Goal: Obtain resource: Download file/media

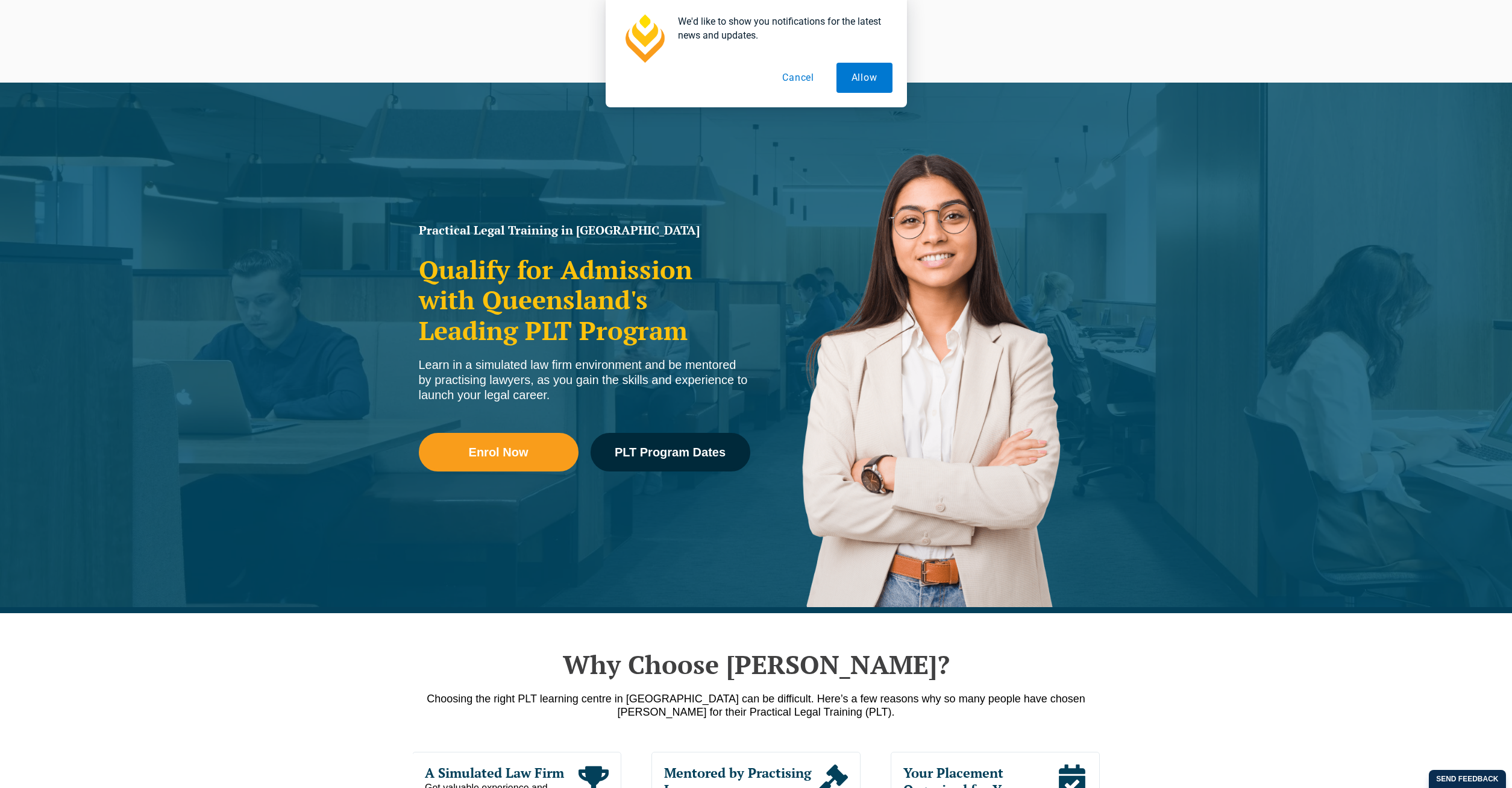
click at [802, 78] on button "Cancel" at bounding box center [798, 77] width 62 height 30
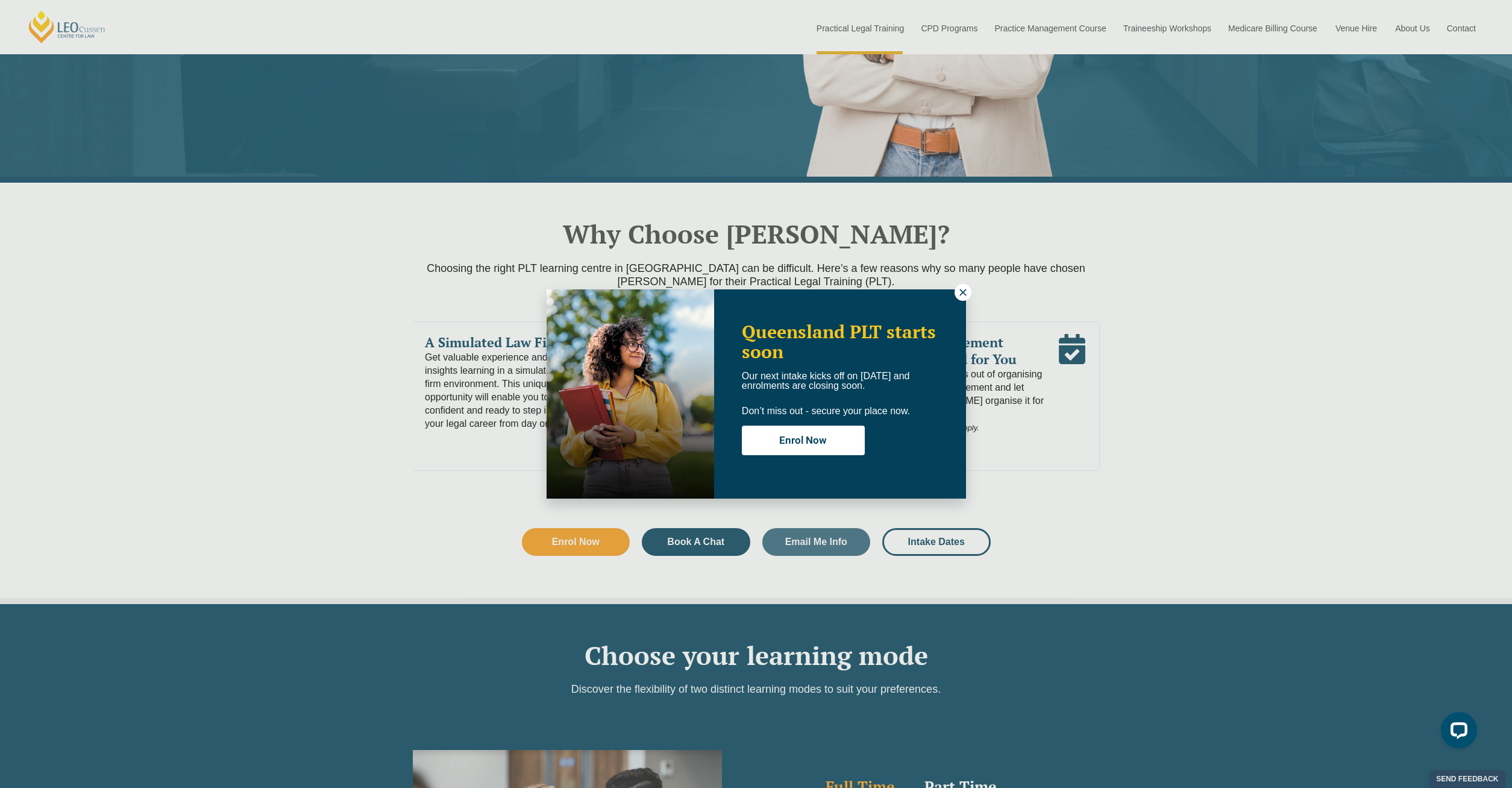
click at [959, 290] on icon at bounding box center [962, 292] width 11 height 11
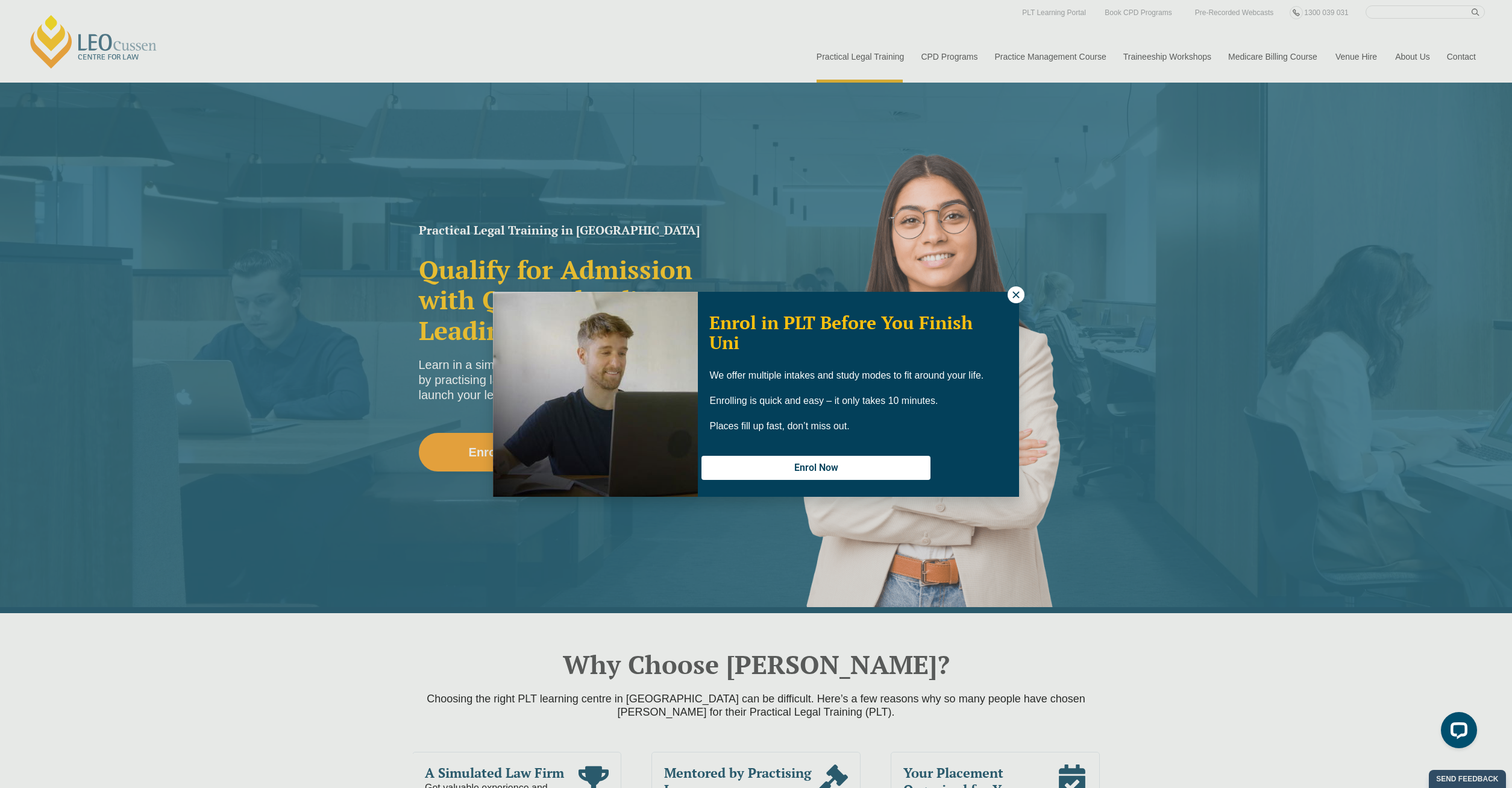
click at [1014, 294] on icon at bounding box center [1015, 294] width 11 height 11
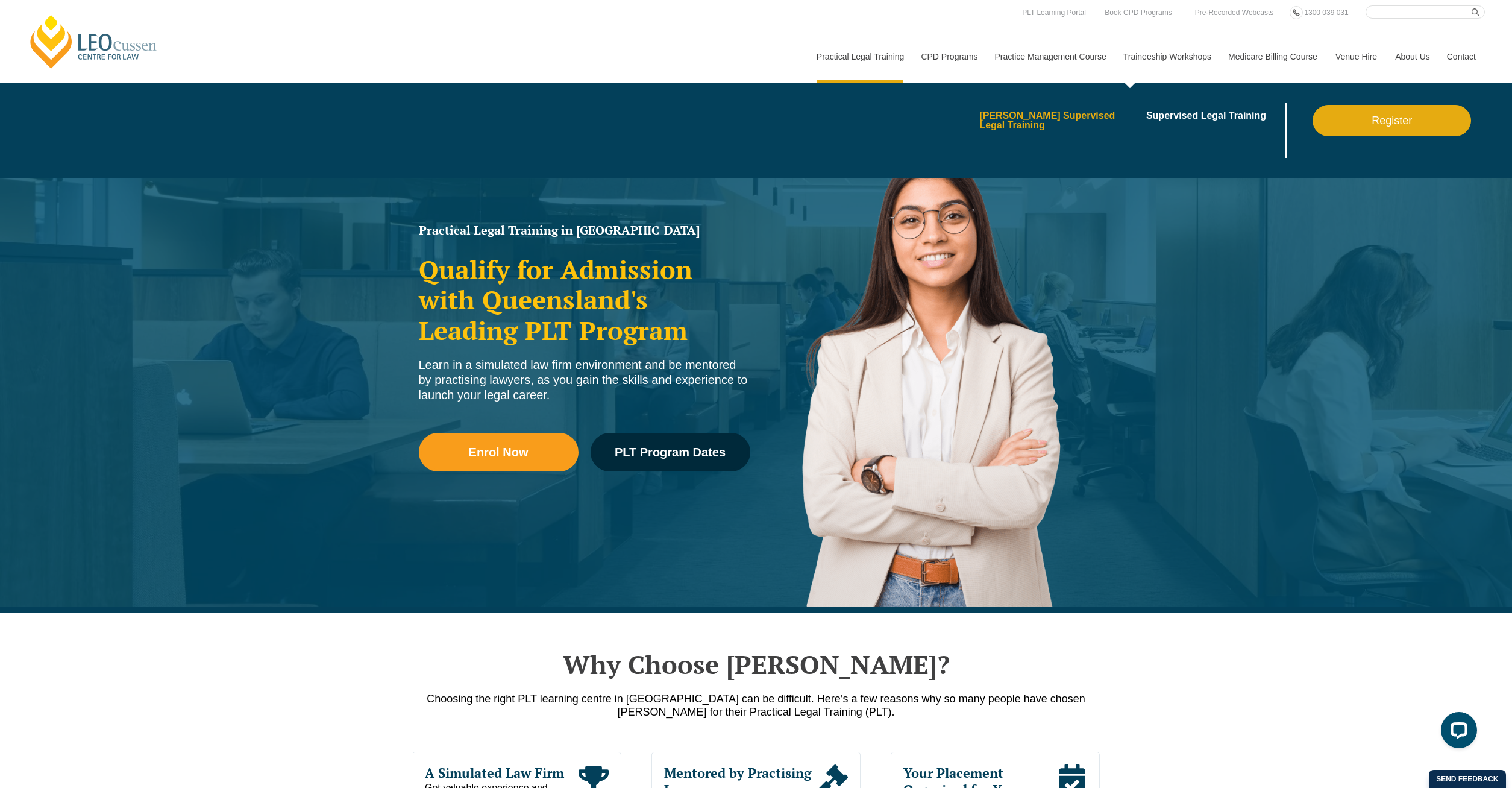
click at [1058, 117] on link "[PERSON_NAME] Supervised Legal Training" at bounding box center [1058, 120] width 158 height 19
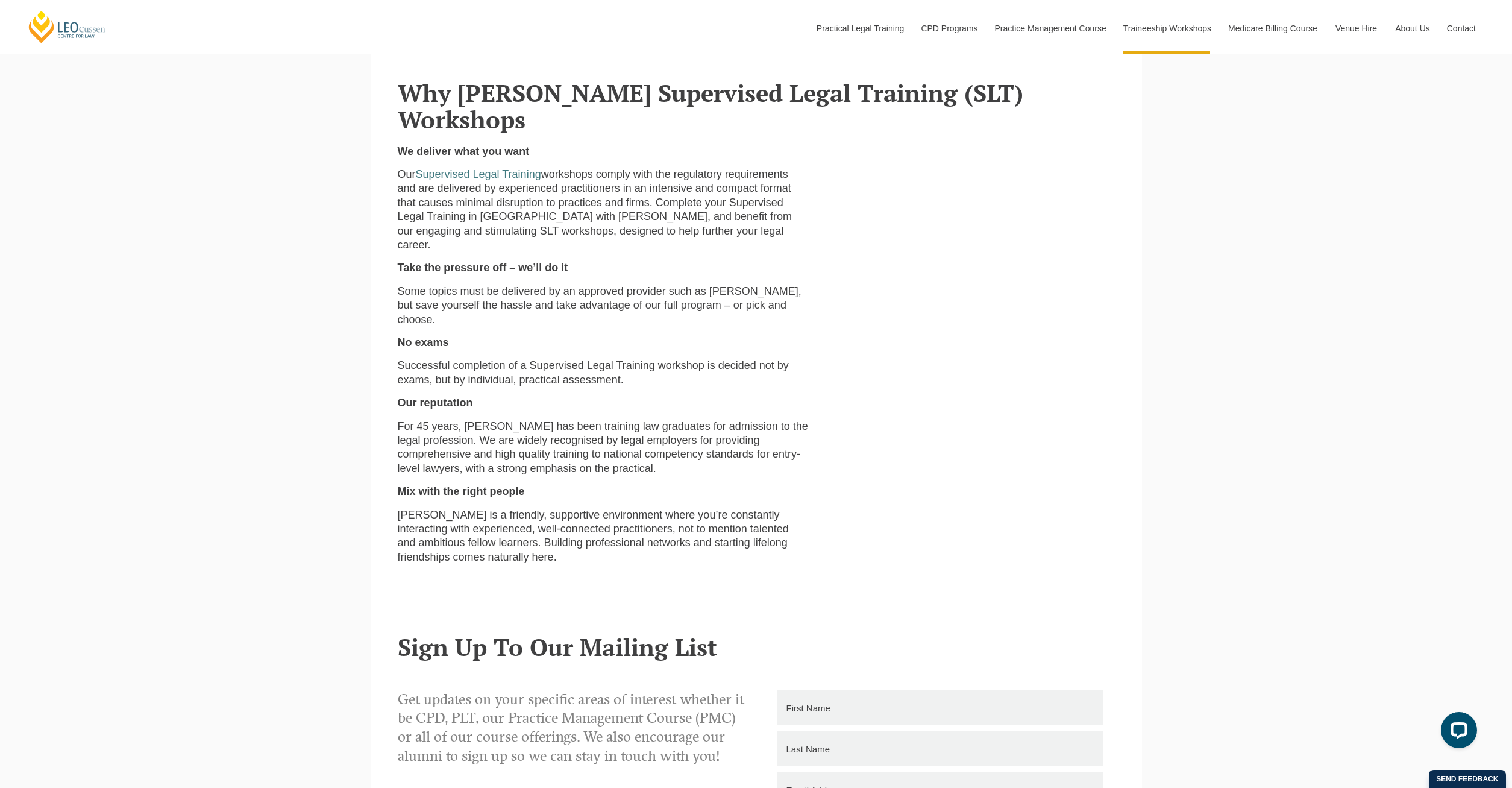
scroll to position [127, 0]
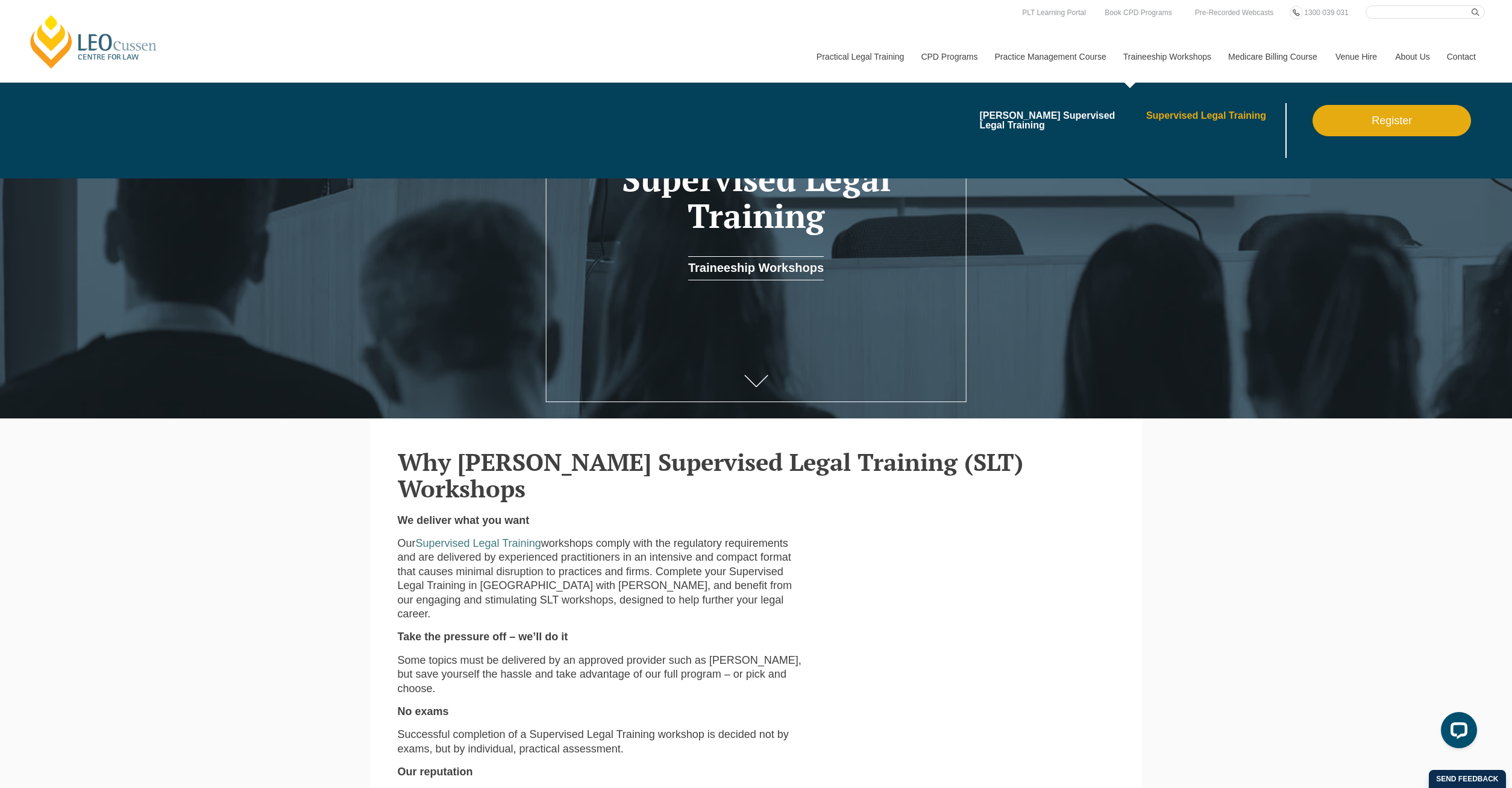
click at [1196, 118] on link "Supervised Legal Training" at bounding box center [1214, 116] width 137 height 10
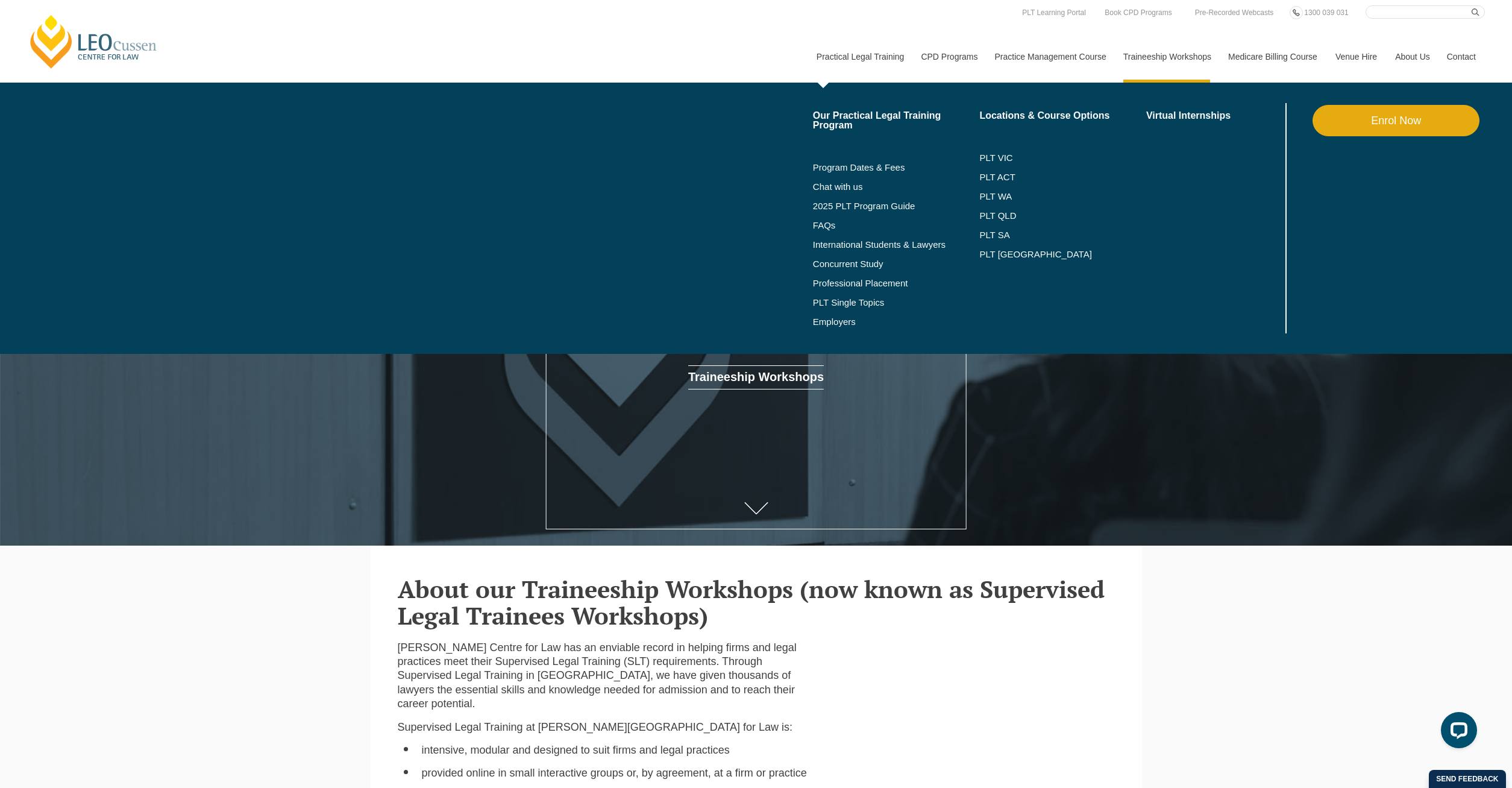
click at [857, 51] on link "Practical Legal Training" at bounding box center [859, 57] width 104 height 52
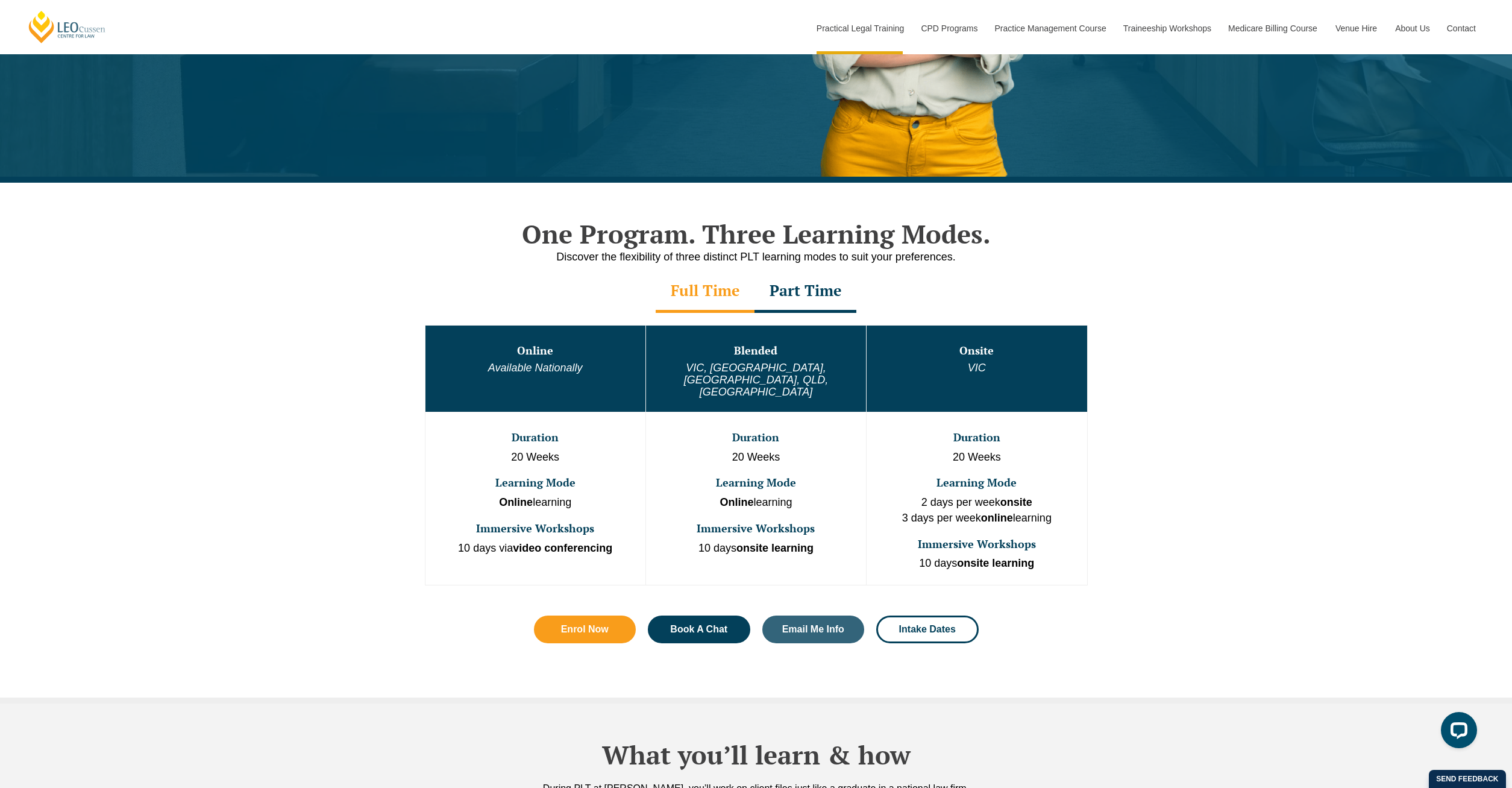
click at [798, 289] on div "Part Time" at bounding box center [805, 292] width 102 height 42
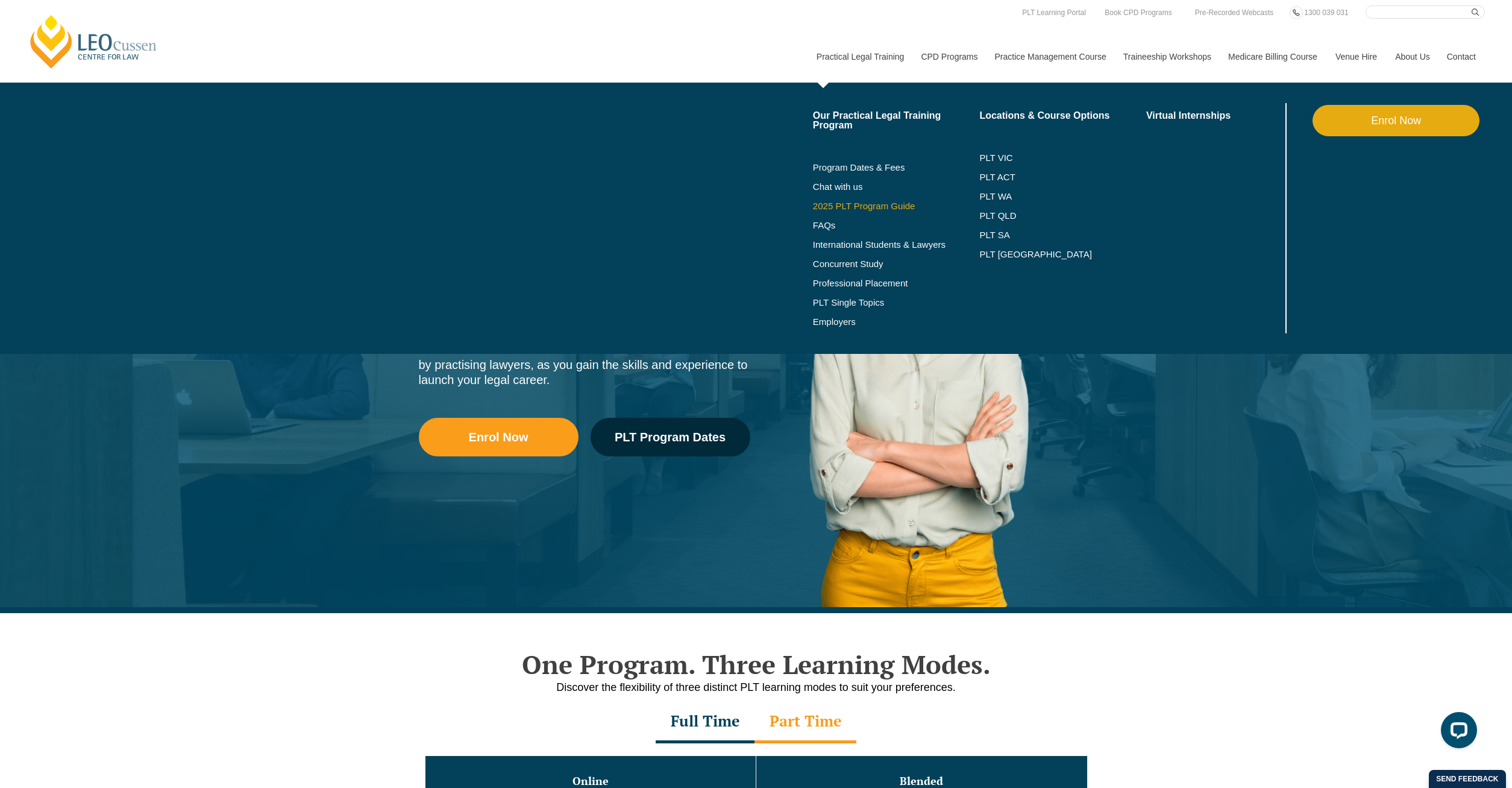
click at [870, 206] on link "2025 PLT Program Guide" at bounding box center [881, 206] width 137 height 10
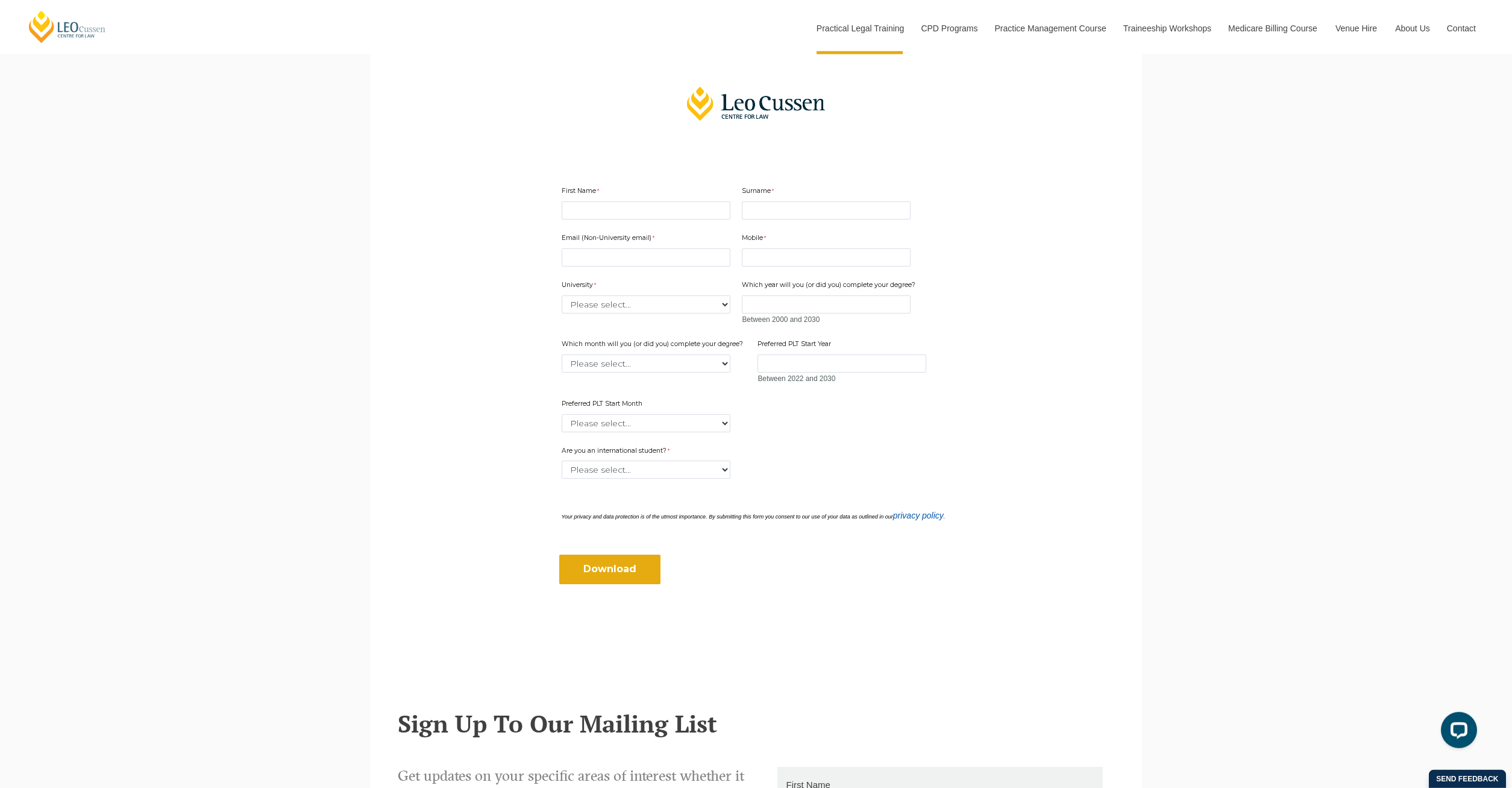
scroll to position [307, 0]
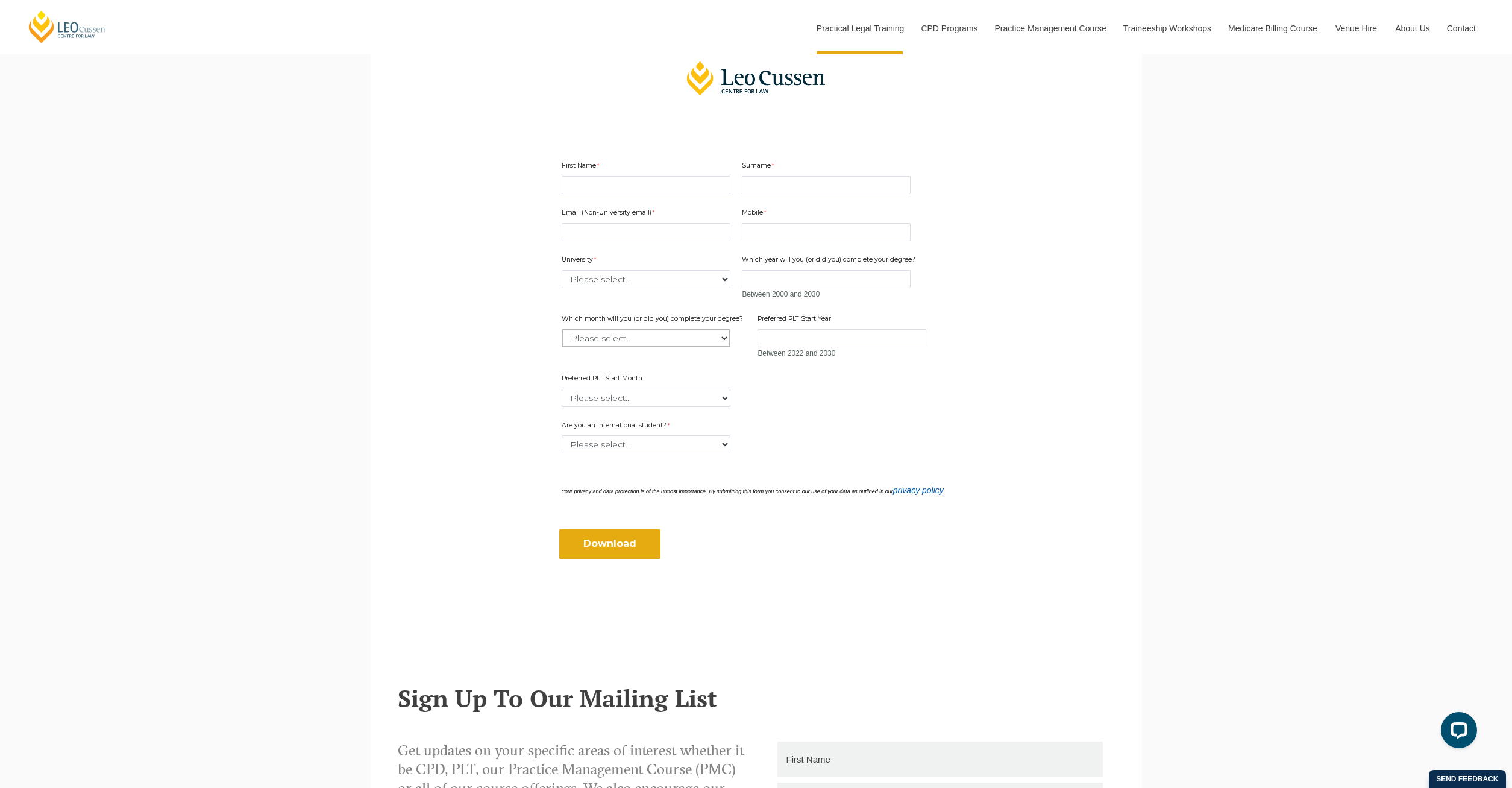
click at [562, 329] on select "Please select... January February March April May June July August September Oc…" at bounding box center [646, 338] width 169 height 18
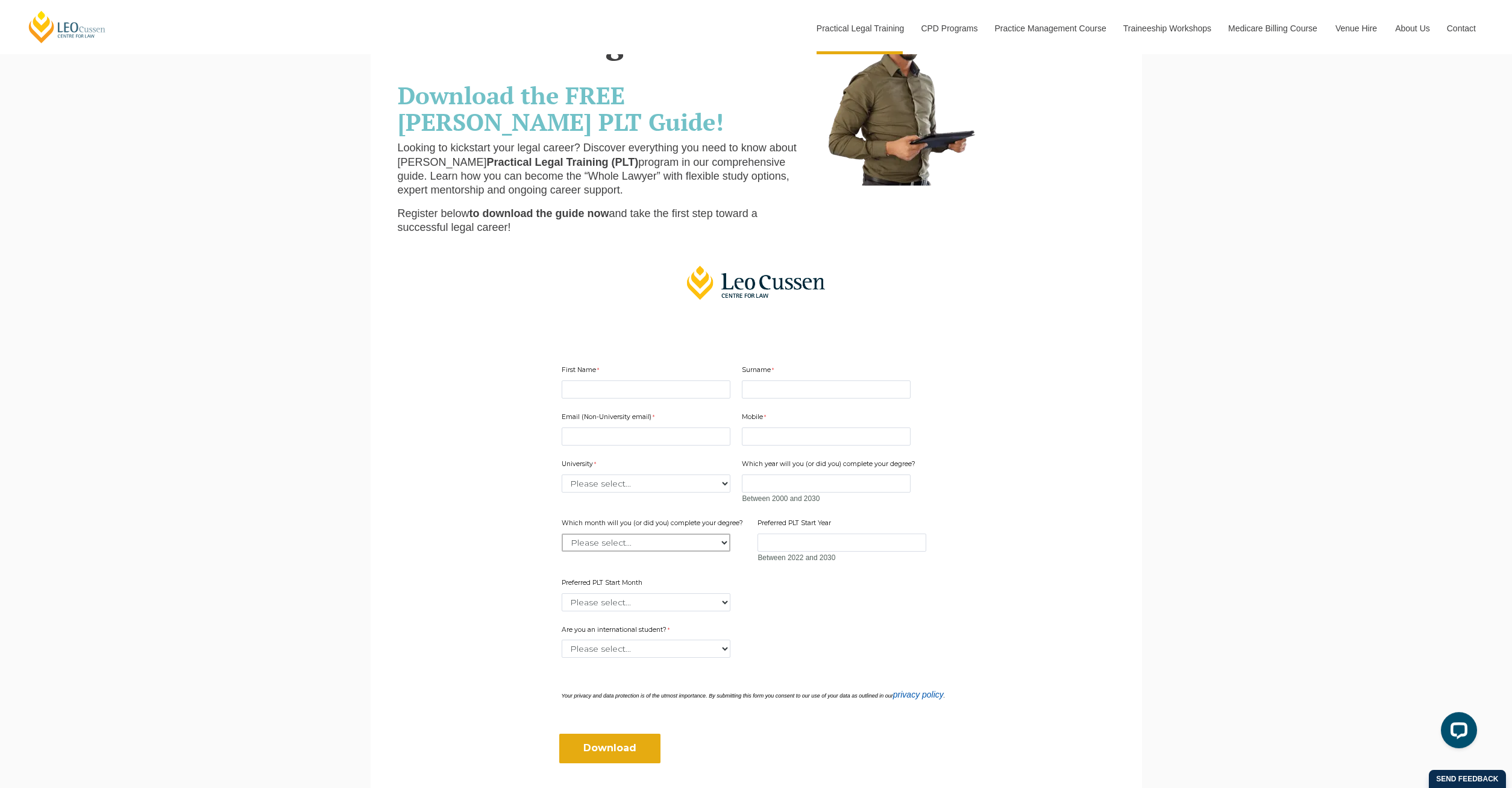
scroll to position [93, 0]
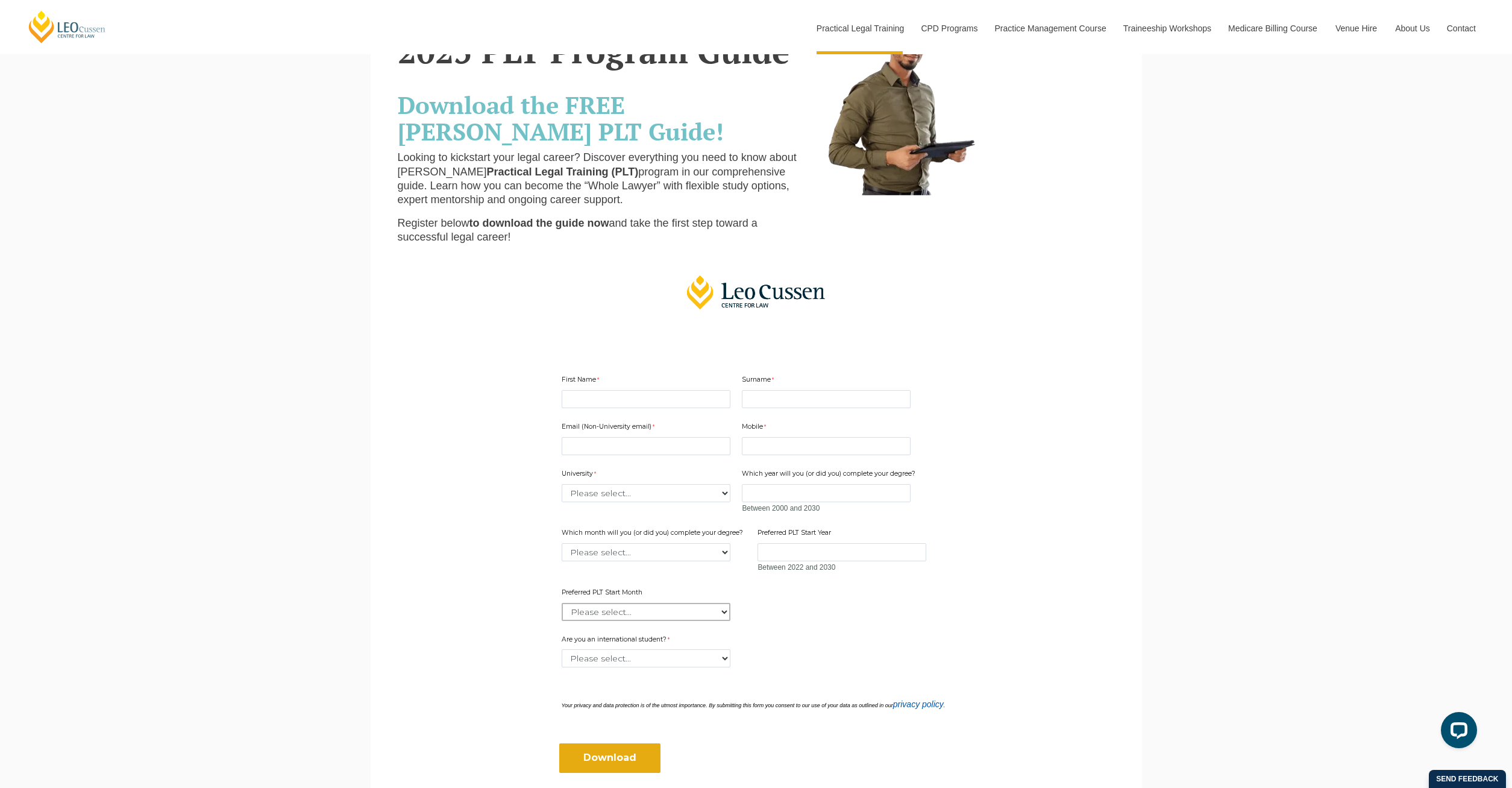
click at [562, 603] on select "Please select... January February March April May June July August September Oc…" at bounding box center [646, 612] width 169 height 18
click at [794, 600] on div "Email (Non-University email) Mobile 10 characters left. University Please selec…" at bounding box center [756, 516] width 399 height 213
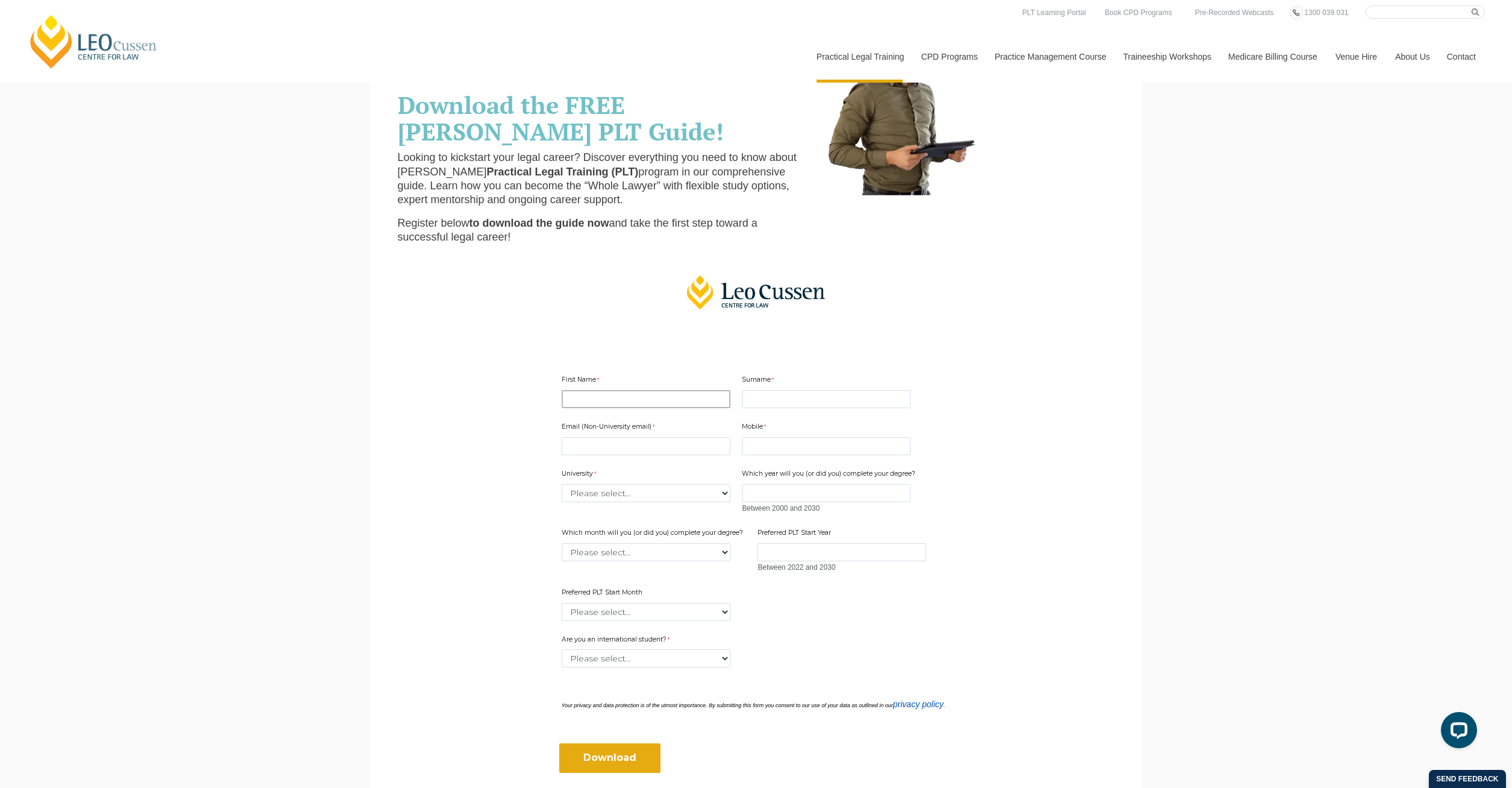
click at [588, 399] on input "First Name" at bounding box center [646, 399] width 169 height 18
type input "Martin"
type input "Binnie"
type input "martinbinnie@outlook.com"
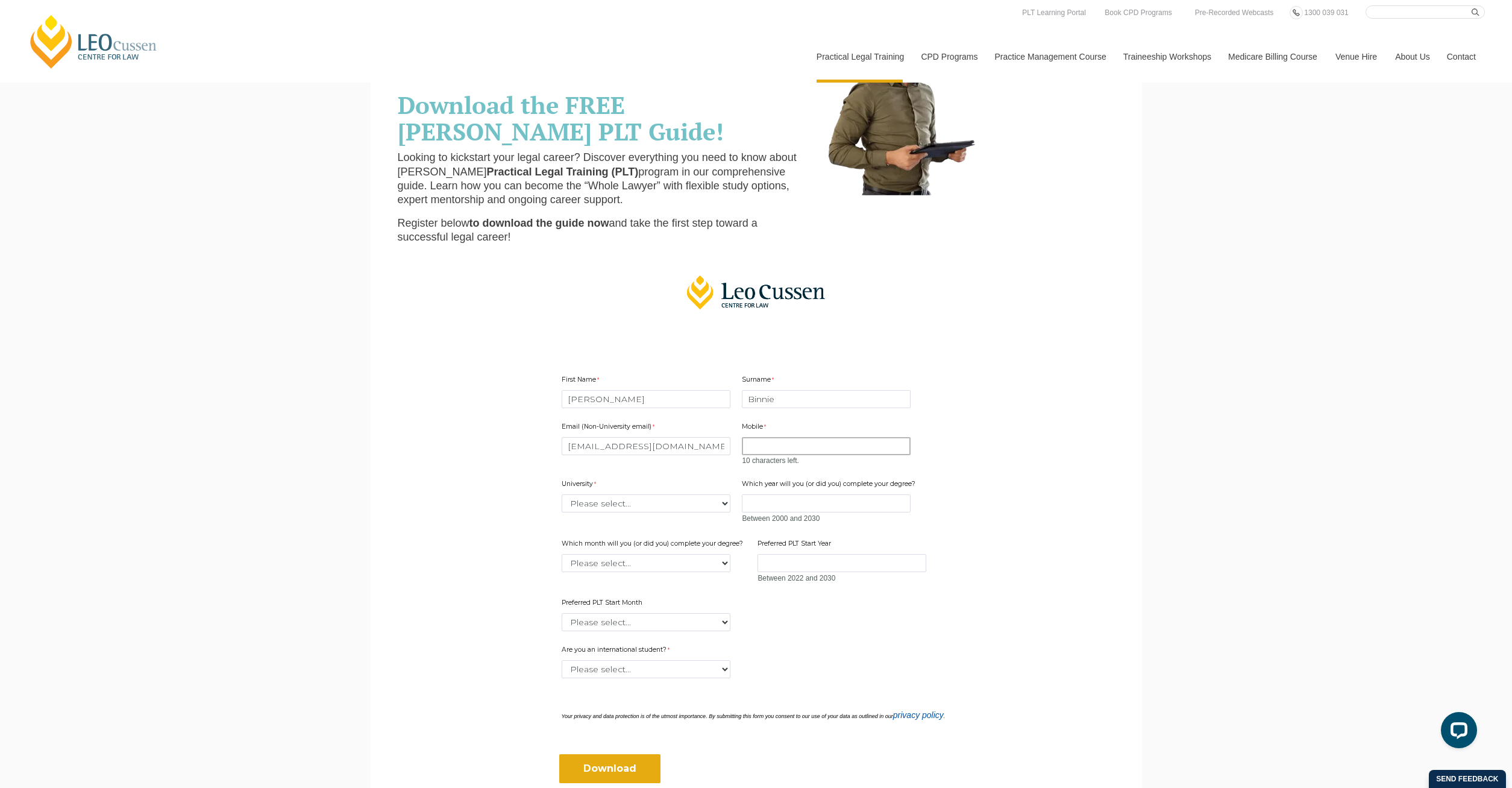
click at [774, 448] on input "Mobile" at bounding box center [826, 446] width 169 height 18
type input "0448006389"
click at [562, 494] on select "Please select... Australian Catholic University Australian National University …" at bounding box center [646, 503] width 169 height 18
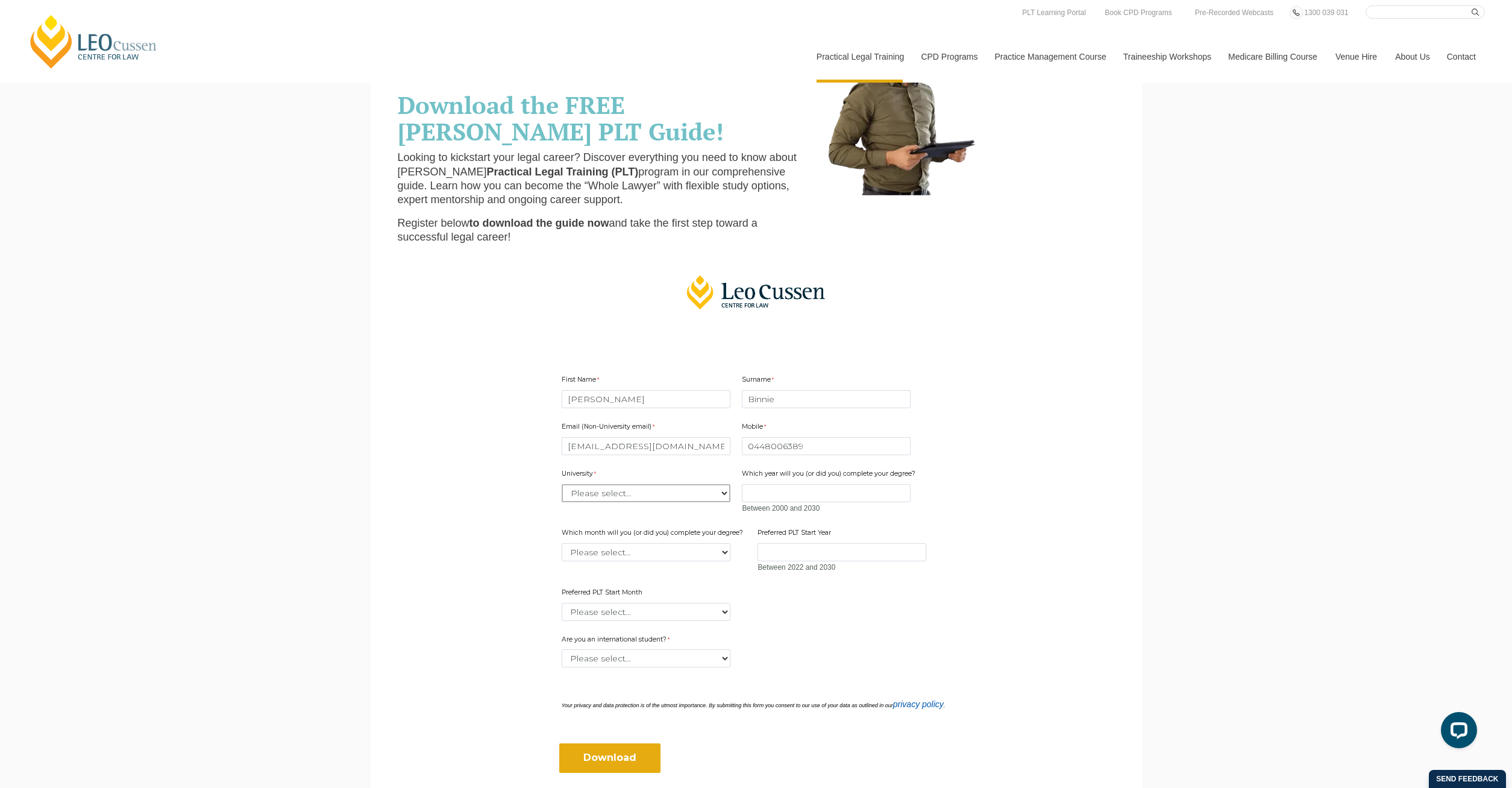
select select "tfa_2211"
click option "University of Southern Queensland" at bounding box center [0, 0] width 0 height 0
click at [875, 488] on input "Which year will you (or did you) complete your degree?" at bounding box center [826, 493] width 169 height 18
type input "2024"
click at [562, 543] on select "Please select... January February March April May June July August September Oc…" at bounding box center [646, 552] width 169 height 18
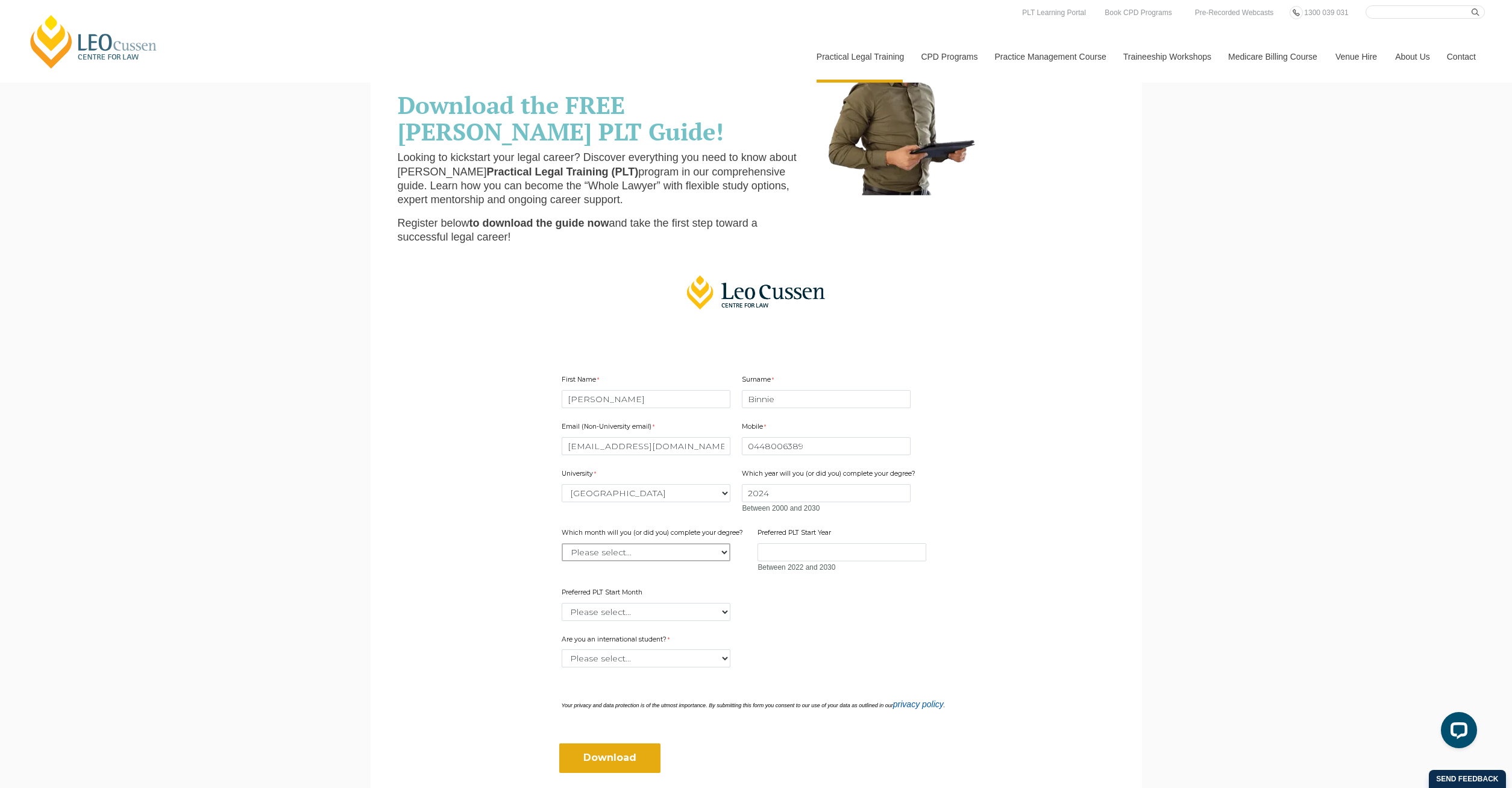
select select "tfa_2227"
click option "May" at bounding box center [0, 0] width 0 height 0
click at [808, 552] on input "Preferred PLT Start Year" at bounding box center [842, 552] width 169 height 18
type input "2026"
click at [562, 603] on select "Please select... January February March April May June July August September Oc…" at bounding box center [646, 612] width 169 height 18
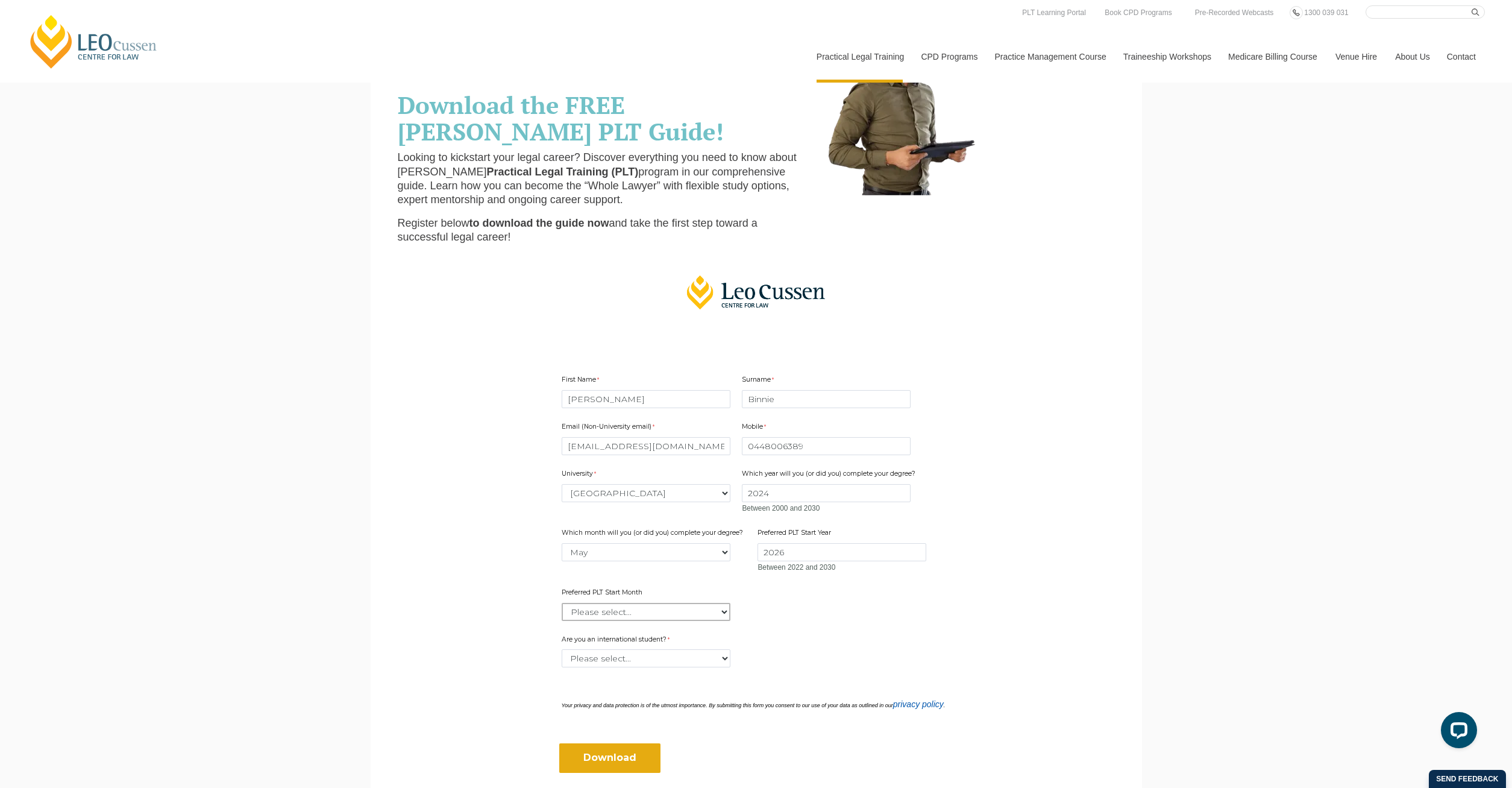
select select "tfa_2378"
click option "January" at bounding box center [0, 0] width 0 height 0
click at [562, 649] on select "Please select... Yes No" at bounding box center [646, 658] width 169 height 18
select select "tfa_60"
click option "No" at bounding box center [0, 0] width 0 height 0
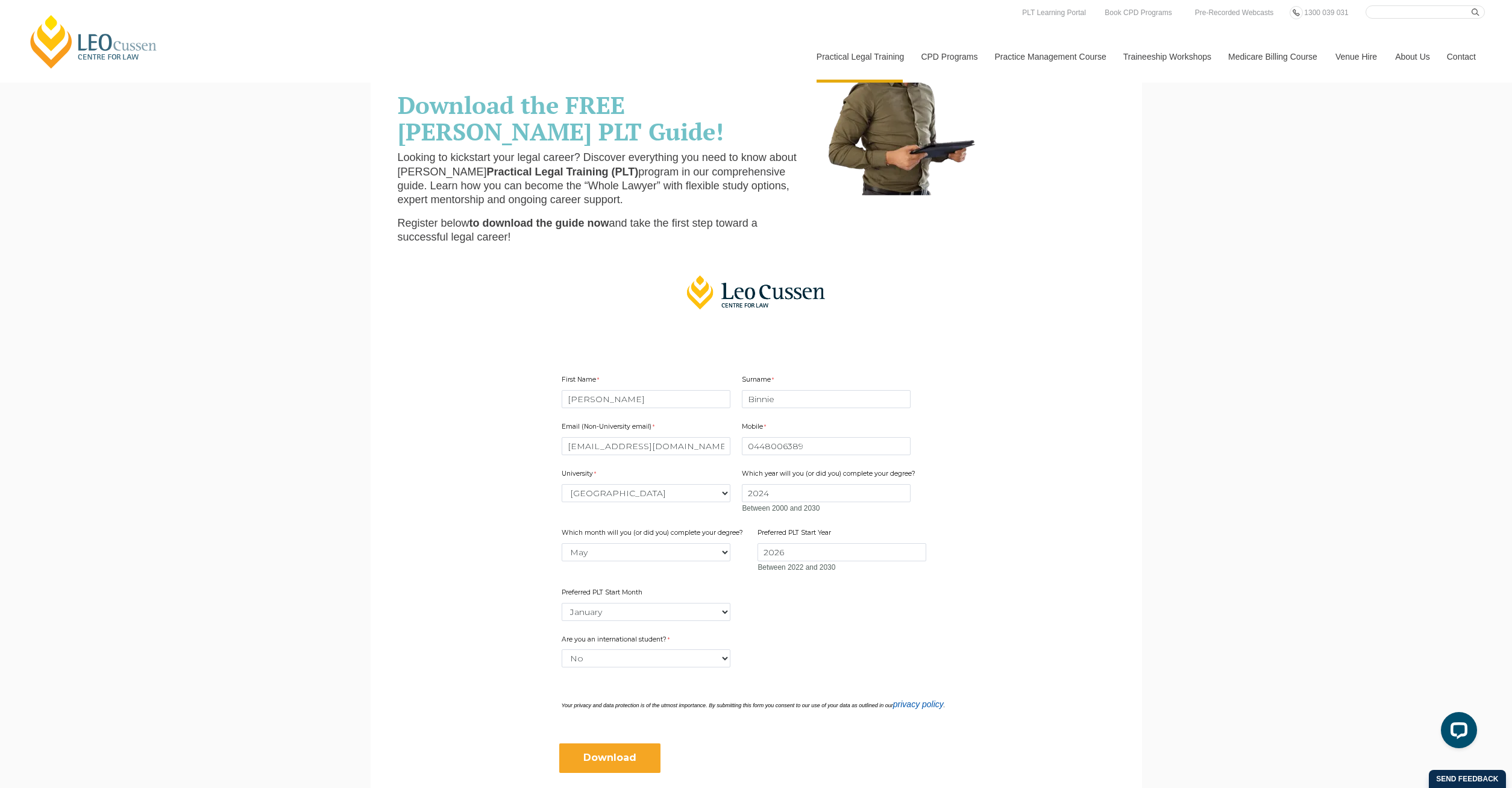
click at [607, 755] on input "Download" at bounding box center [609, 757] width 101 height 29
